Goal: Obtain resource: Download file/media

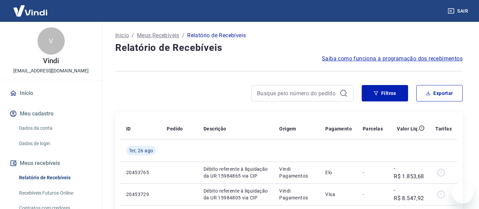
click at [390, 94] on button "Filtros" at bounding box center [385, 93] width 46 height 16
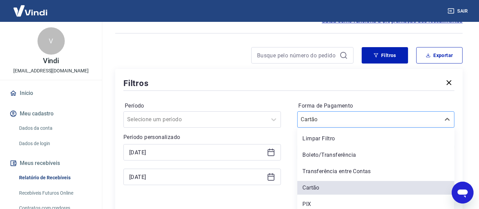
click at [341, 122] on div "Cartão" at bounding box center [375, 119] width 157 height 16
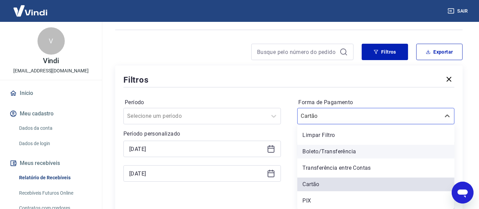
click at [328, 146] on div "Boleto/Transferência" at bounding box center [375, 151] width 157 height 14
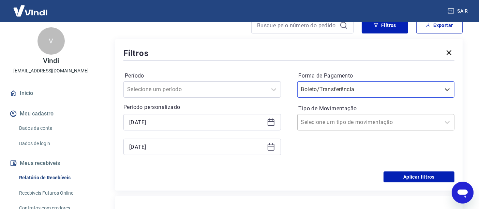
scroll to position [79, 0]
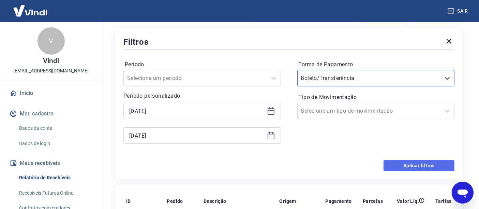
click at [424, 163] on button "Aplicar filtros" at bounding box center [418, 165] width 71 height 11
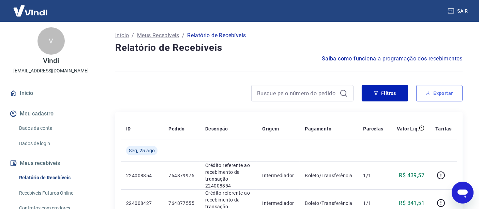
click at [439, 94] on button "Exportar" at bounding box center [439, 93] width 46 height 16
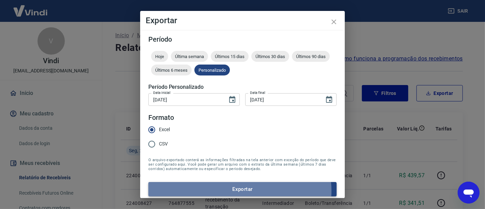
click at [237, 190] on button "Exportar" at bounding box center [242, 189] width 188 height 14
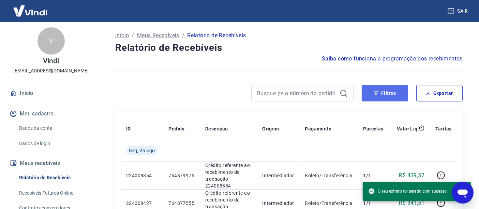
click at [389, 96] on button "Filtros" at bounding box center [385, 93] width 46 height 16
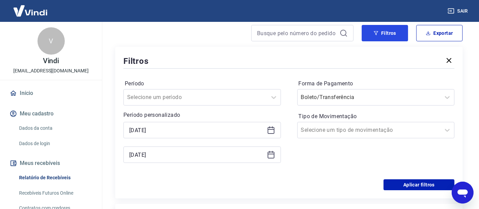
scroll to position [76, 0]
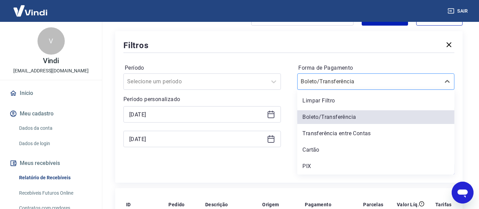
click at [329, 82] on input "Forma de Pagamento" at bounding box center [335, 81] width 69 height 8
click at [309, 167] on div "PIX" at bounding box center [375, 166] width 157 height 14
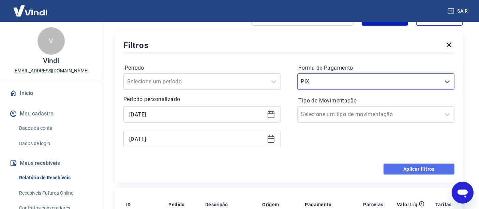
click at [410, 169] on button "Aplicar filtros" at bounding box center [418, 168] width 71 height 11
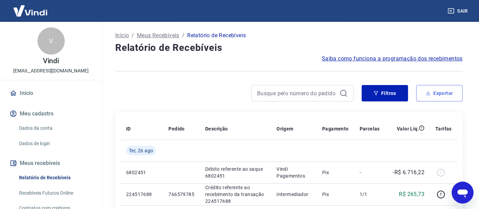
click at [435, 91] on button "Exportar" at bounding box center [439, 93] width 46 height 16
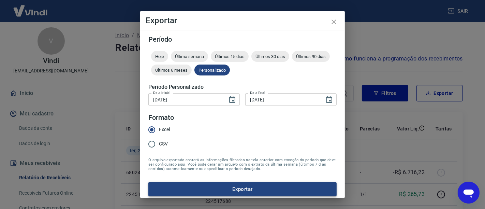
click at [256, 186] on button "Exportar" at bounding box center [242, 189] width 188 height 14
